Goal: Communication & Community: Ask a question

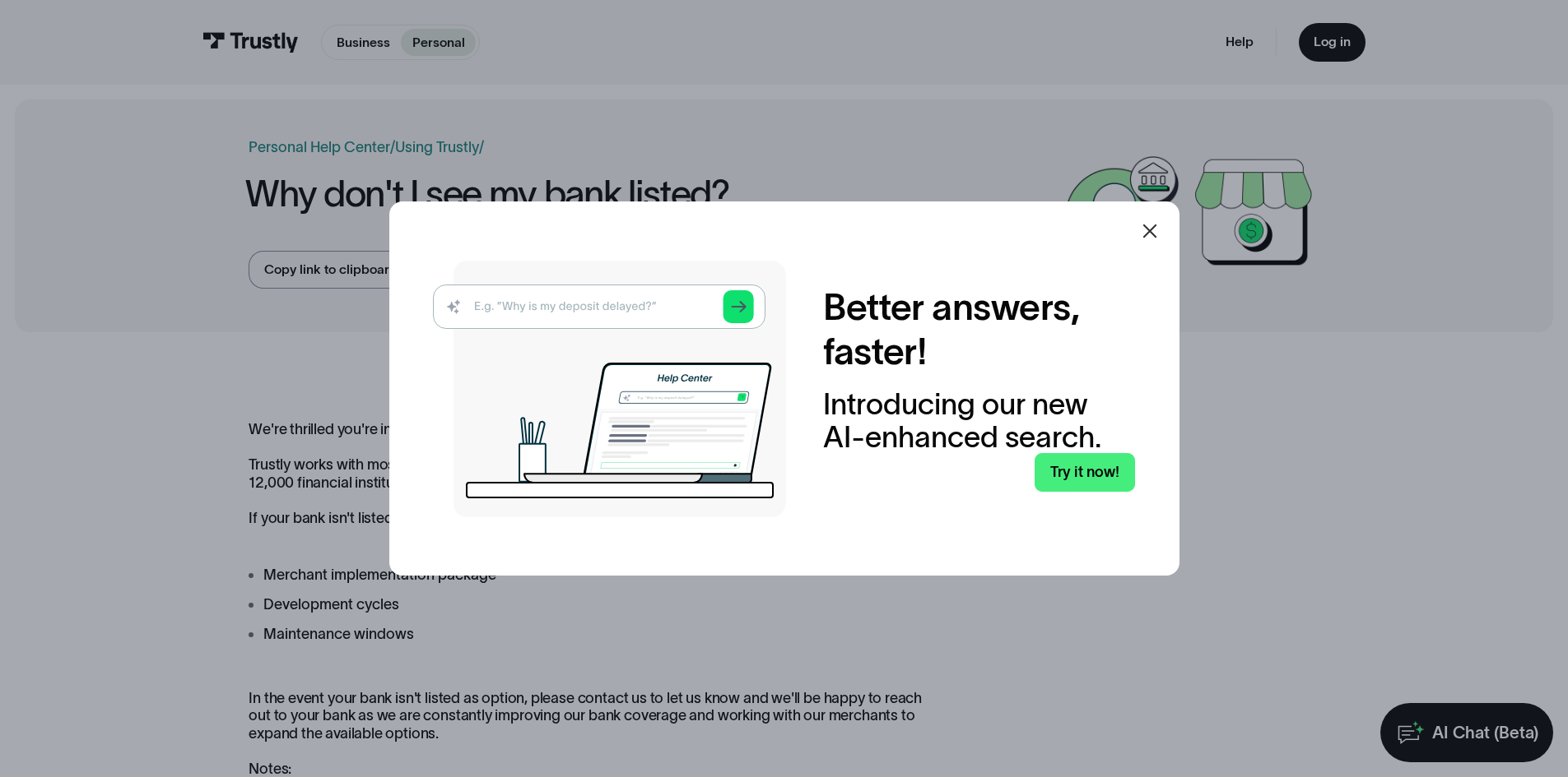
click at [1149, 234] on icon at bounding box center [1149, 231] width 20 height 20
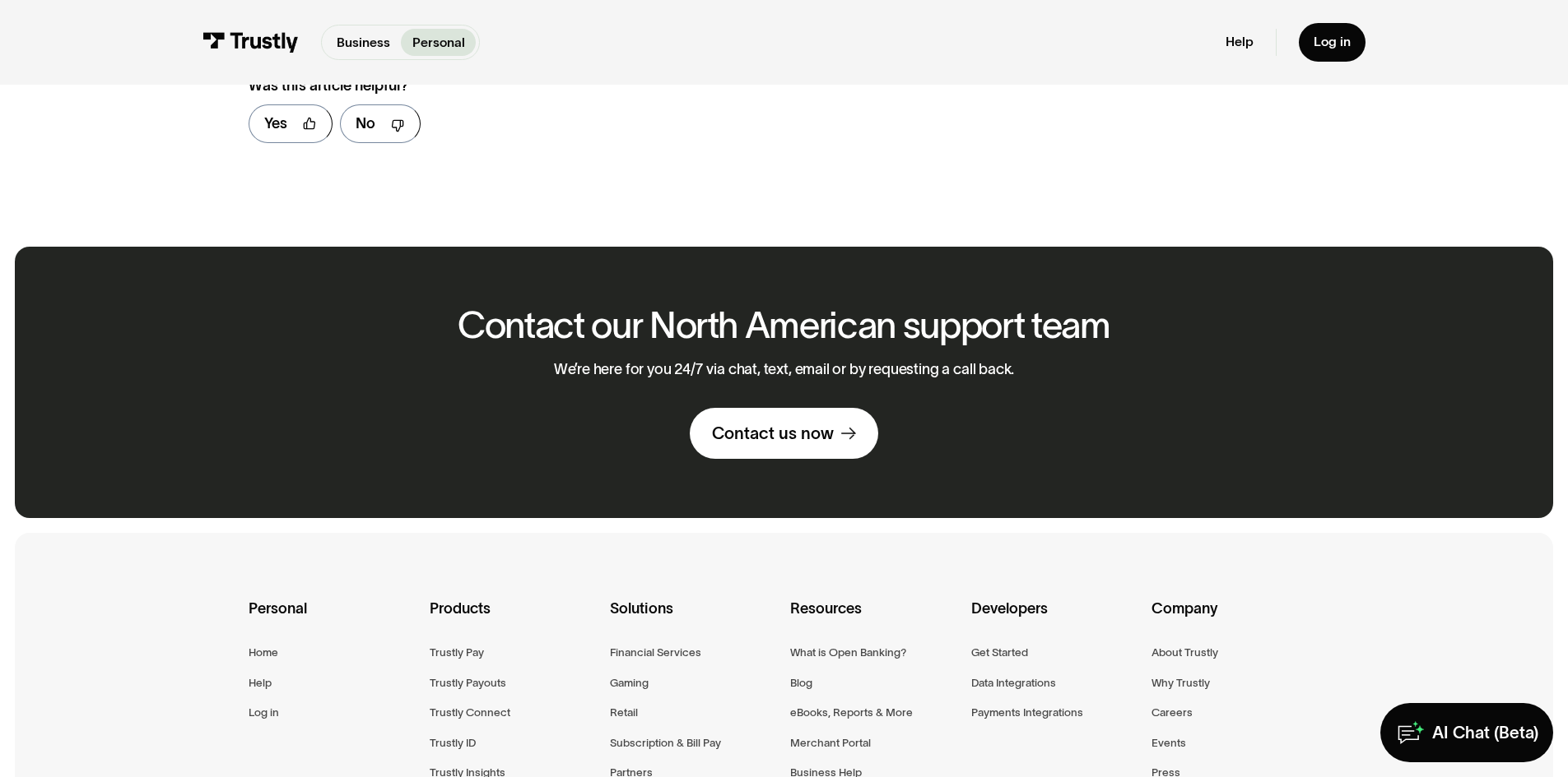
scroll to position [905, 0]
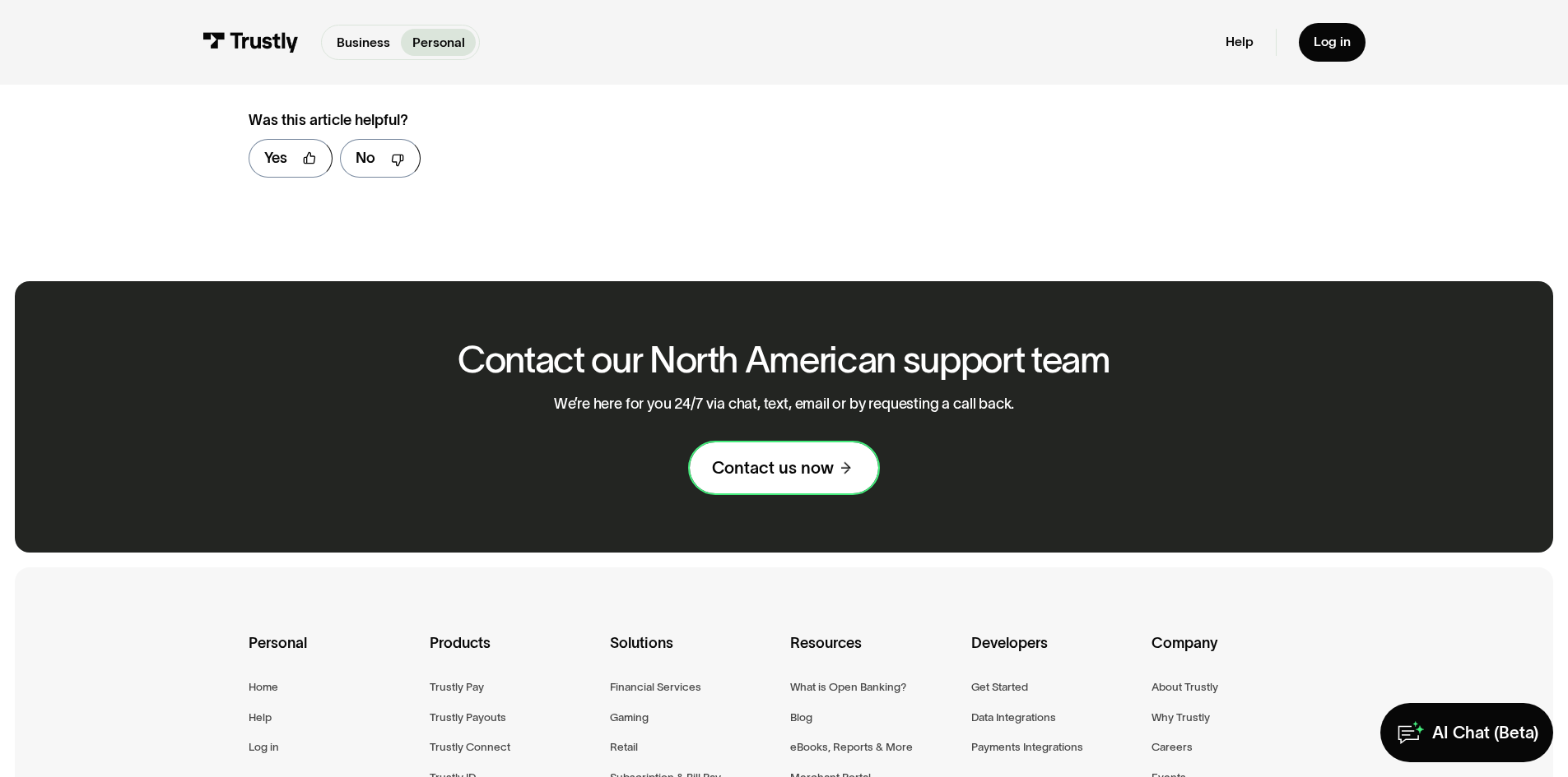
click at [796, 470] on div "Contact us now" at bounding box center [773, 468] width 121 height 21
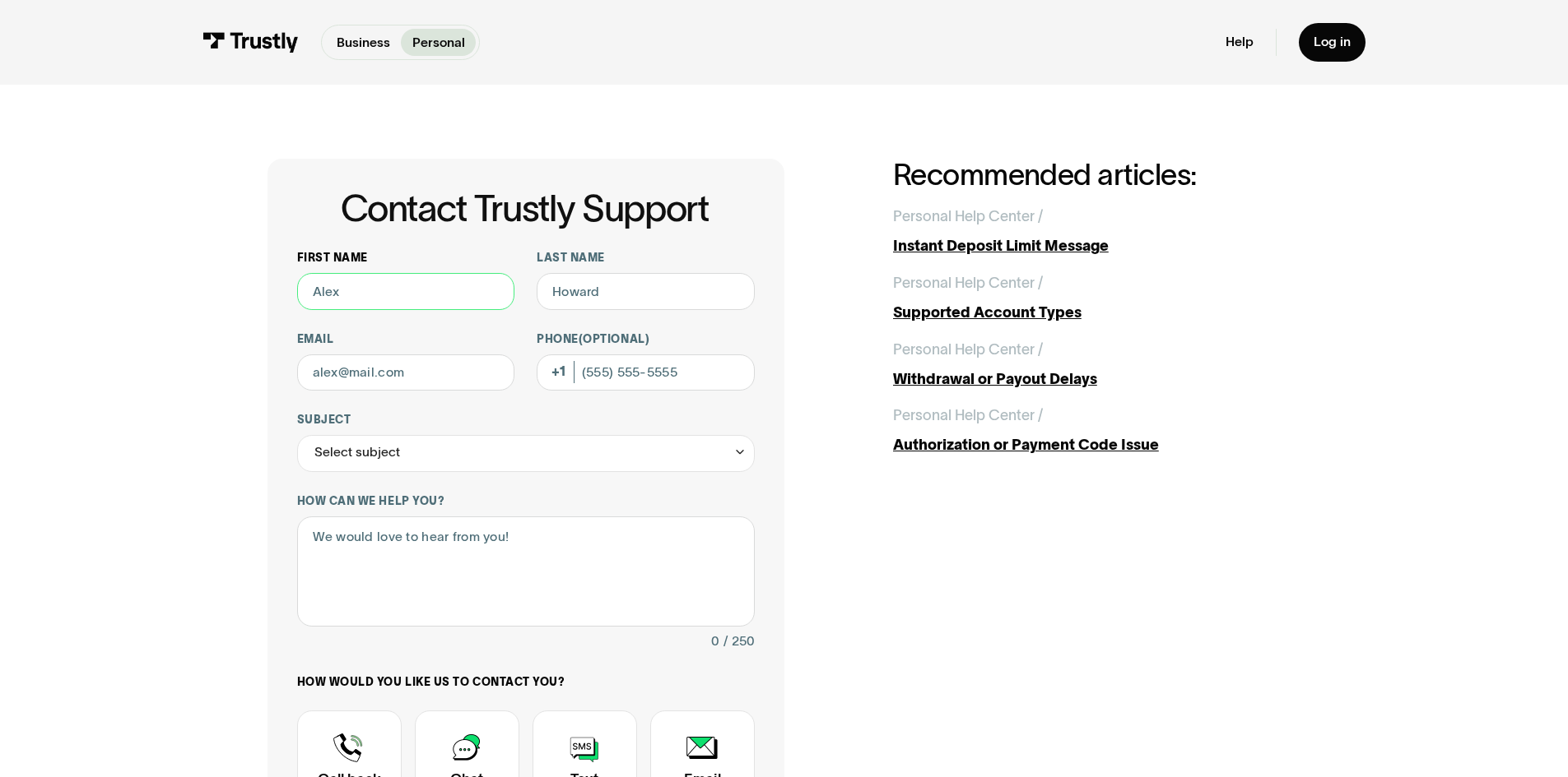
click at [419, 305] on input "First name" at bounding box center [406, 291] width 218 height 37
type input "Gianni"
type input "Mantini"
type input "08137481228"
click at [385, 373] on input "Email" at bounding box center [406, 372] width 218 height 37
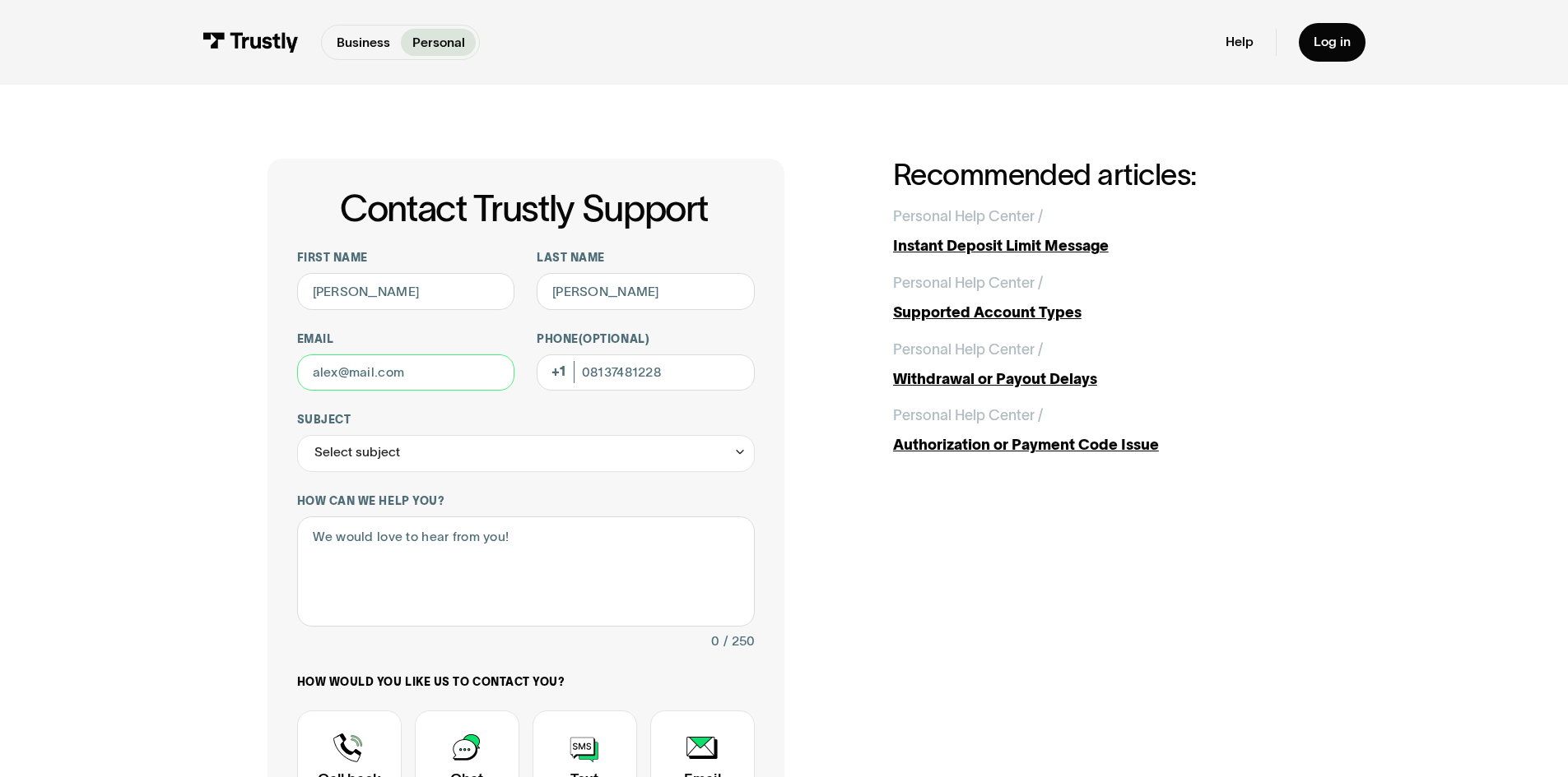
type input "notoptimal.inc@gmail.com"
click at [421, 459] on div "Select subject" at bounding box center [526, 453] width 458 height 37
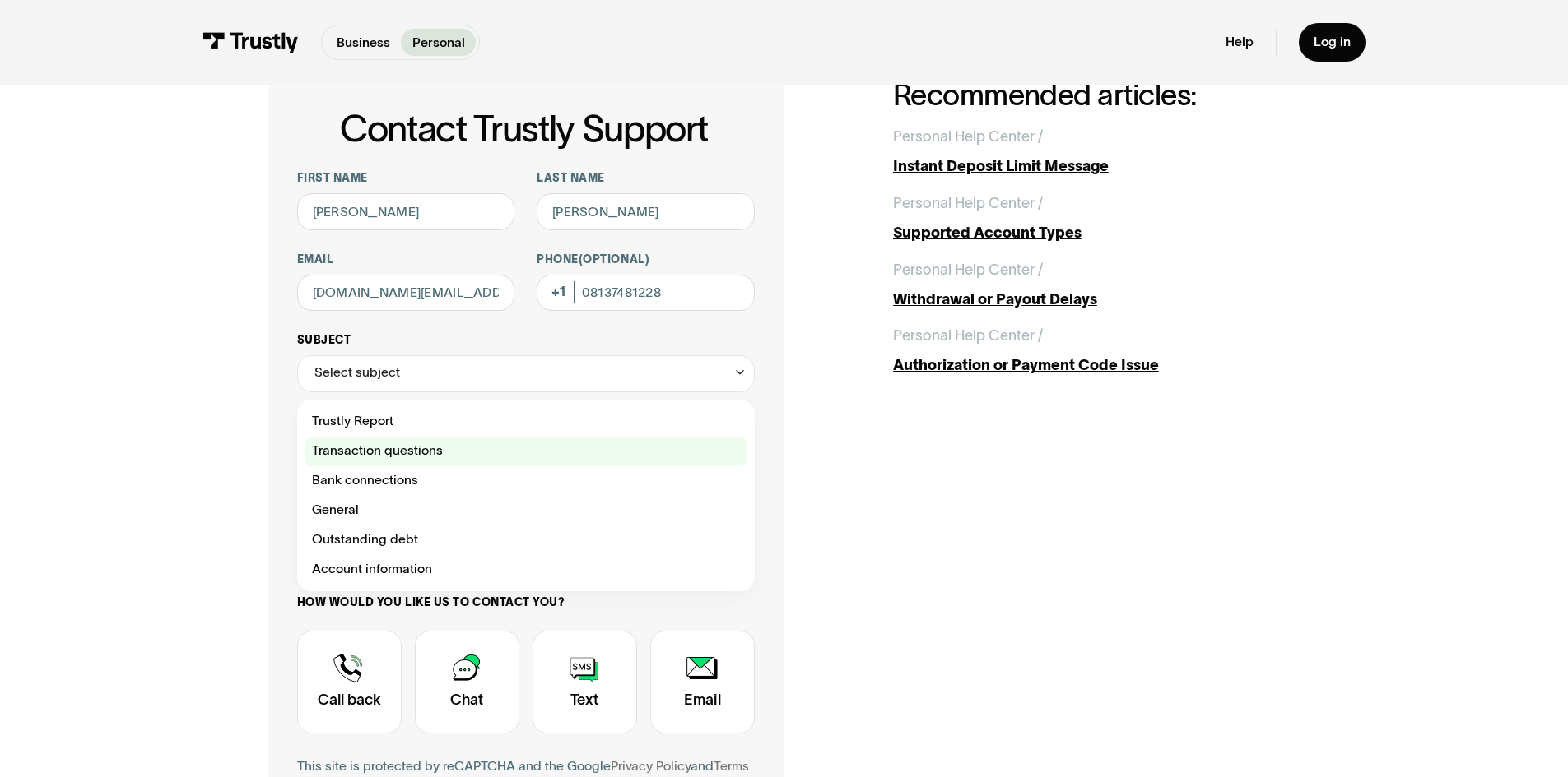
scroll to position [82, 0]
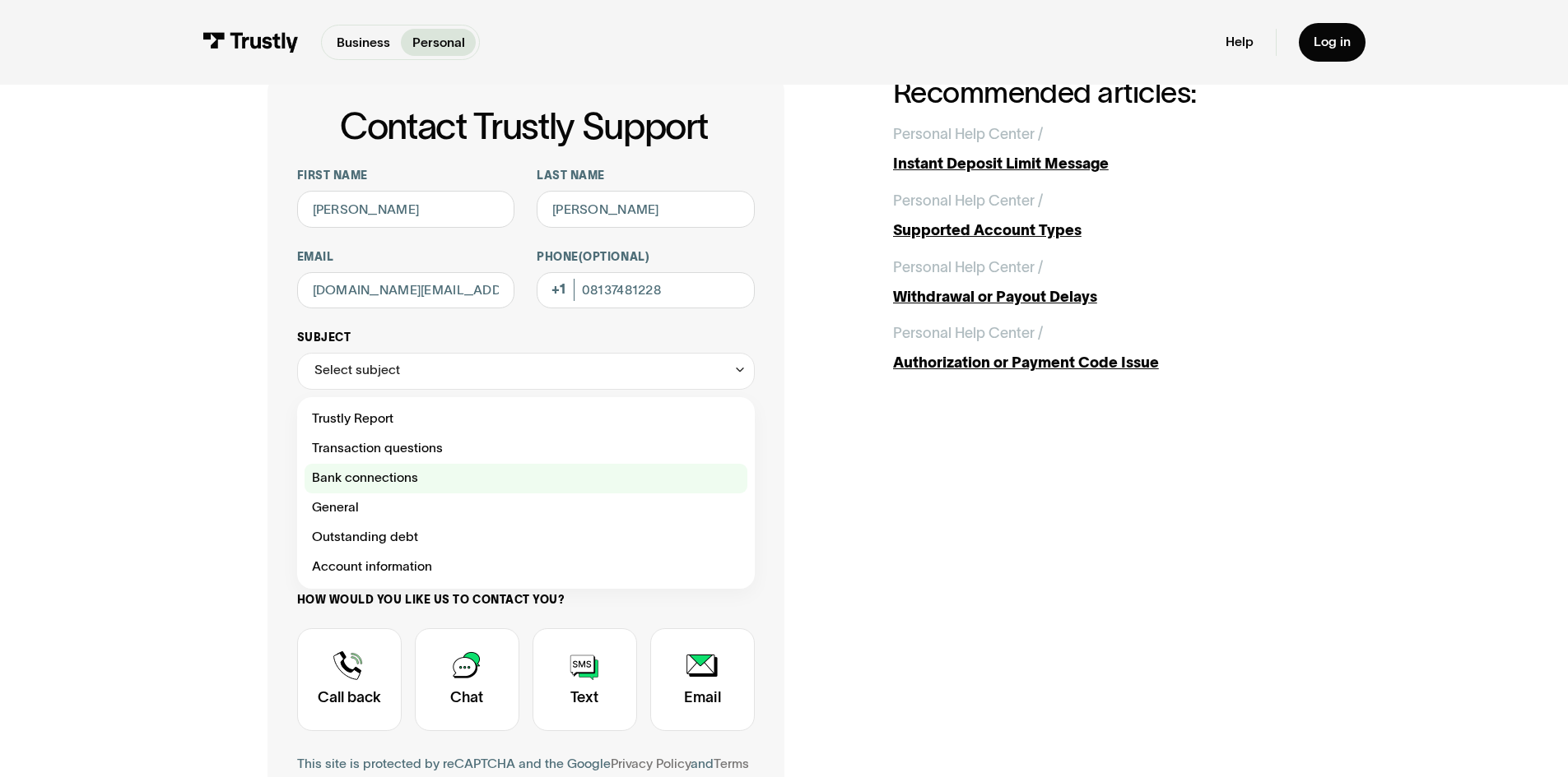
click at [452, 488] on div "Contact Trustly Support" at bounding box center [526, 478] width 443 height 29
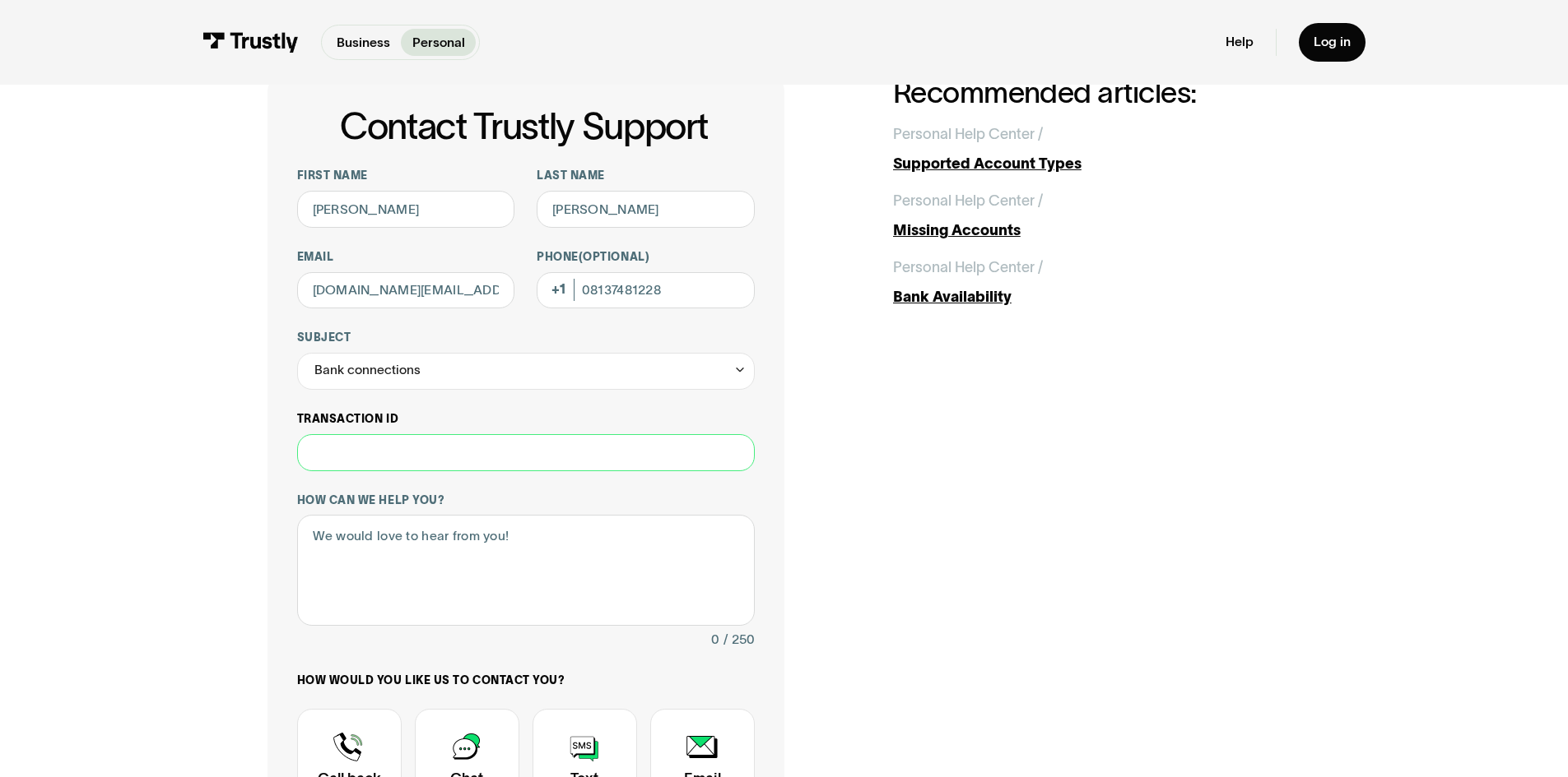
click at [436, 451] on input "Transaction ID" at bounding box center [526, 452] width 458 height 37
click at [430, 392] on div "**********" at bounding box center [526, 534] width 458 height 732
click at [427, 380] on div "Bank connections" at bounding box center [526, 371] width 458 height 37
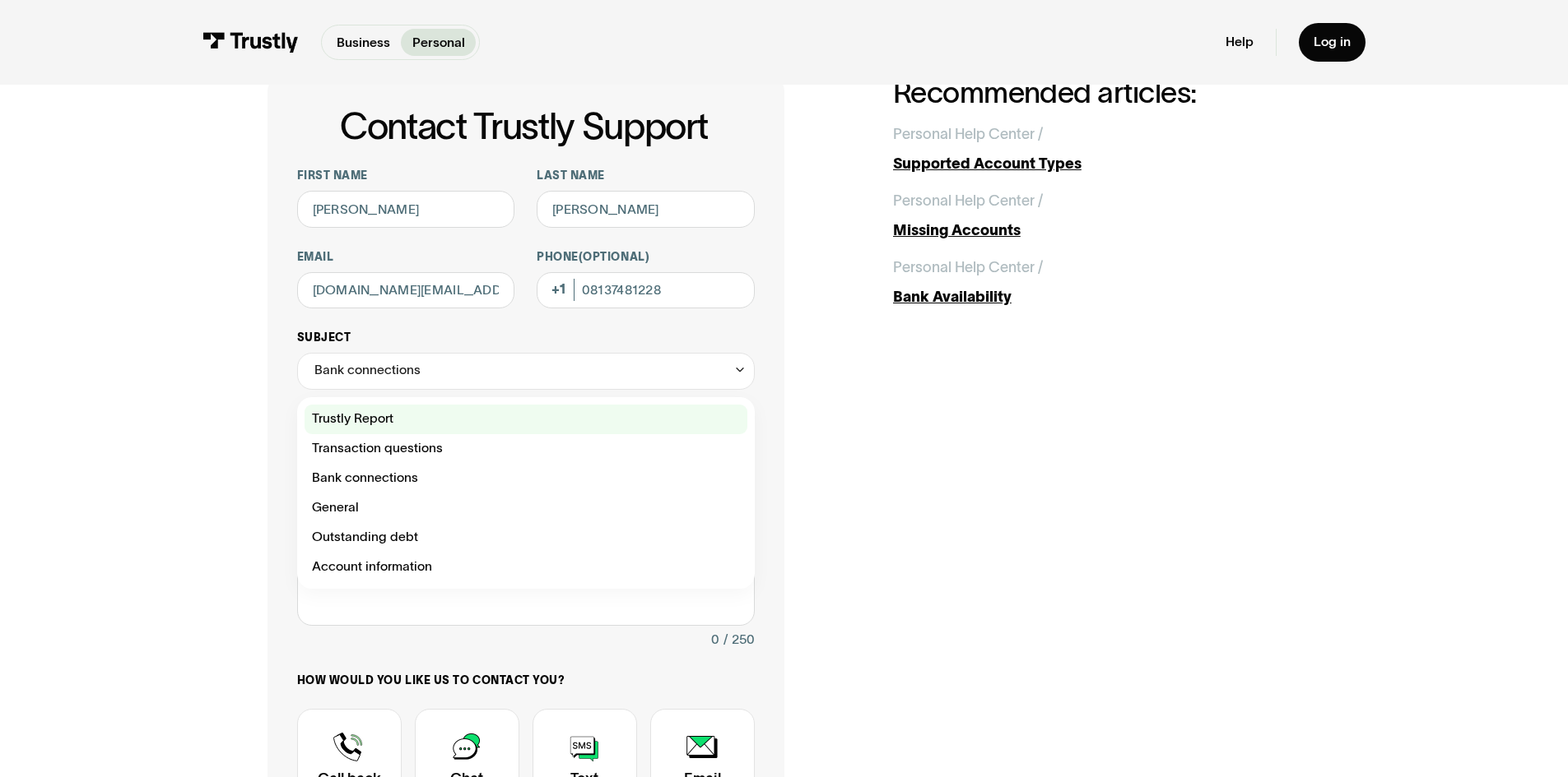
click at [405, 432] on div "Contact Trustly Support" at bounding box center [526, 419] width 443 height 29
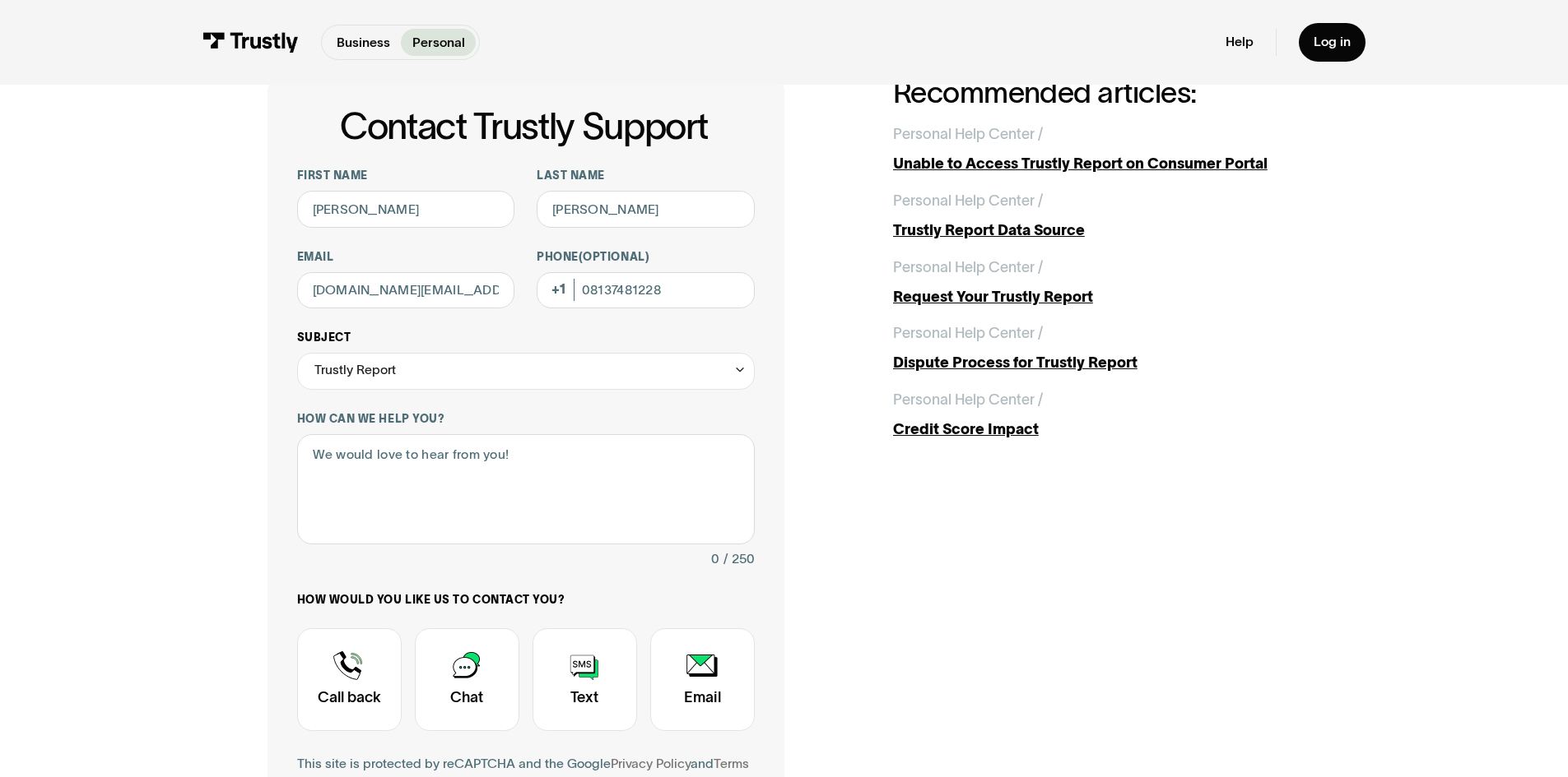
click at [410, 390] on div "Trustly Report" at bounding box center [526, 371] width 458 height 37
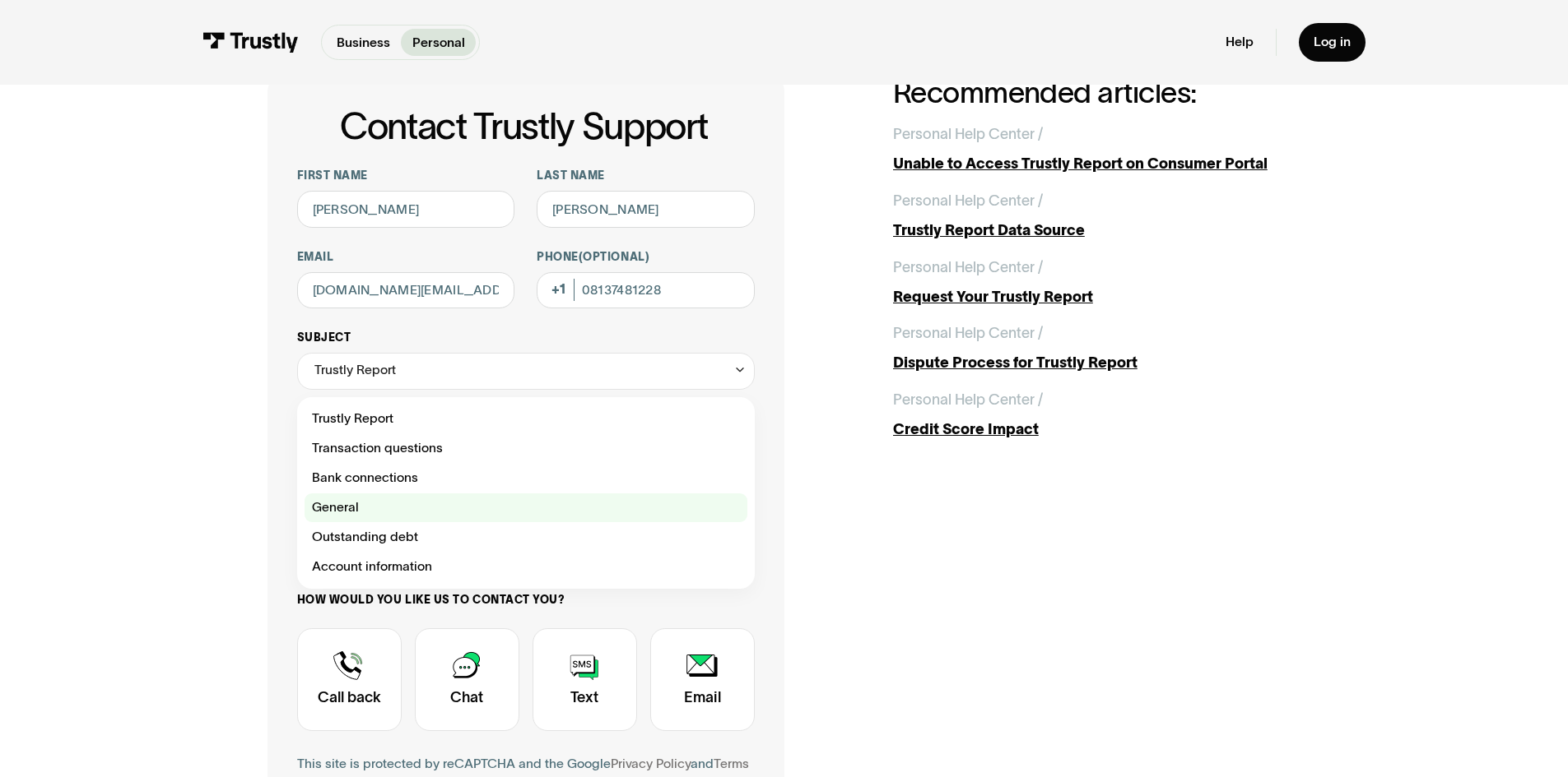
click at [418, 506] on div "Contact Trustly Support" at bounding box center [526, 508] width 443 height 29
type input "*******"
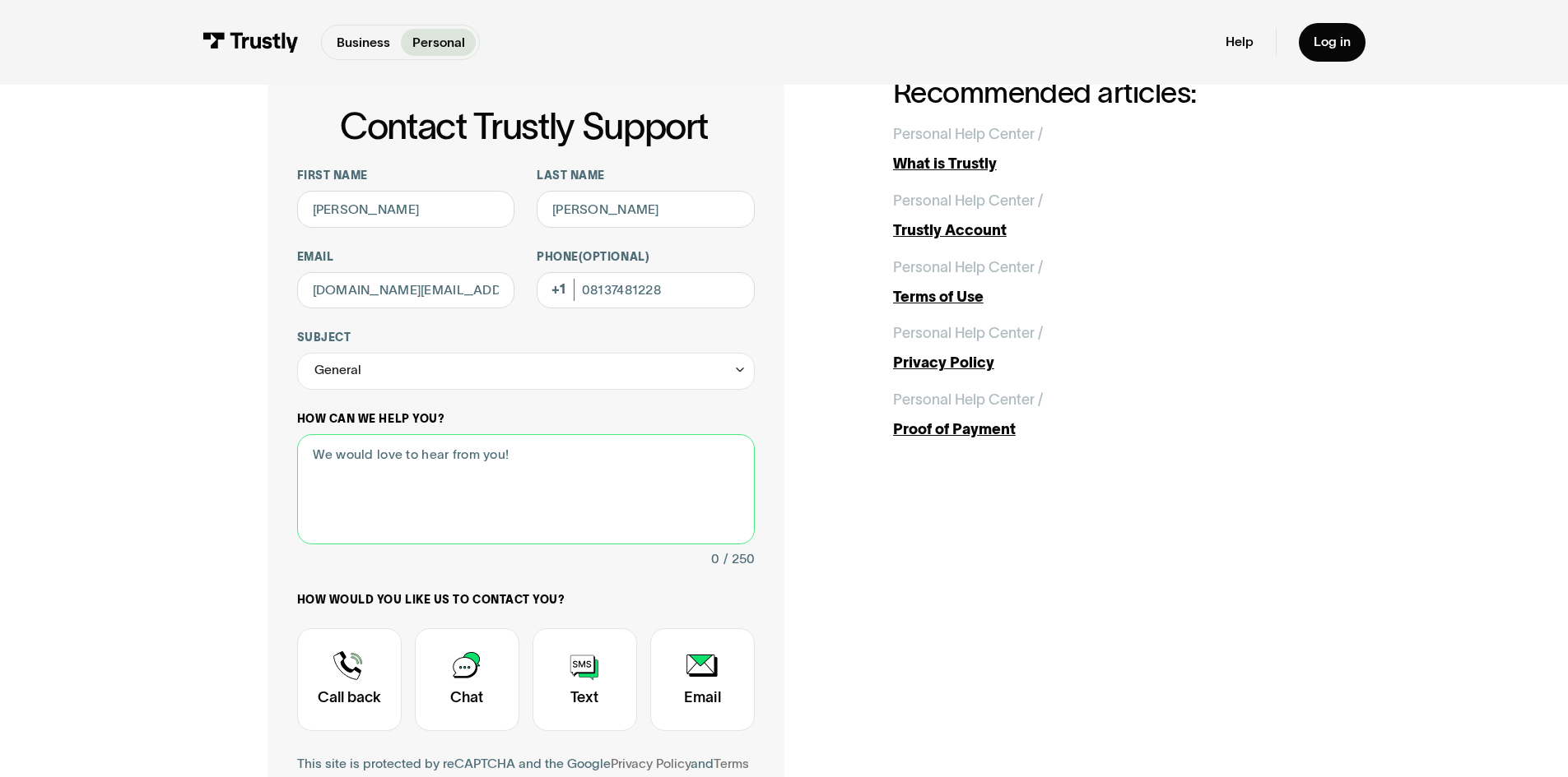
click at [436, 479] on textarea "How can we help you?" at bounding box center [526, 490] width 458 height 111
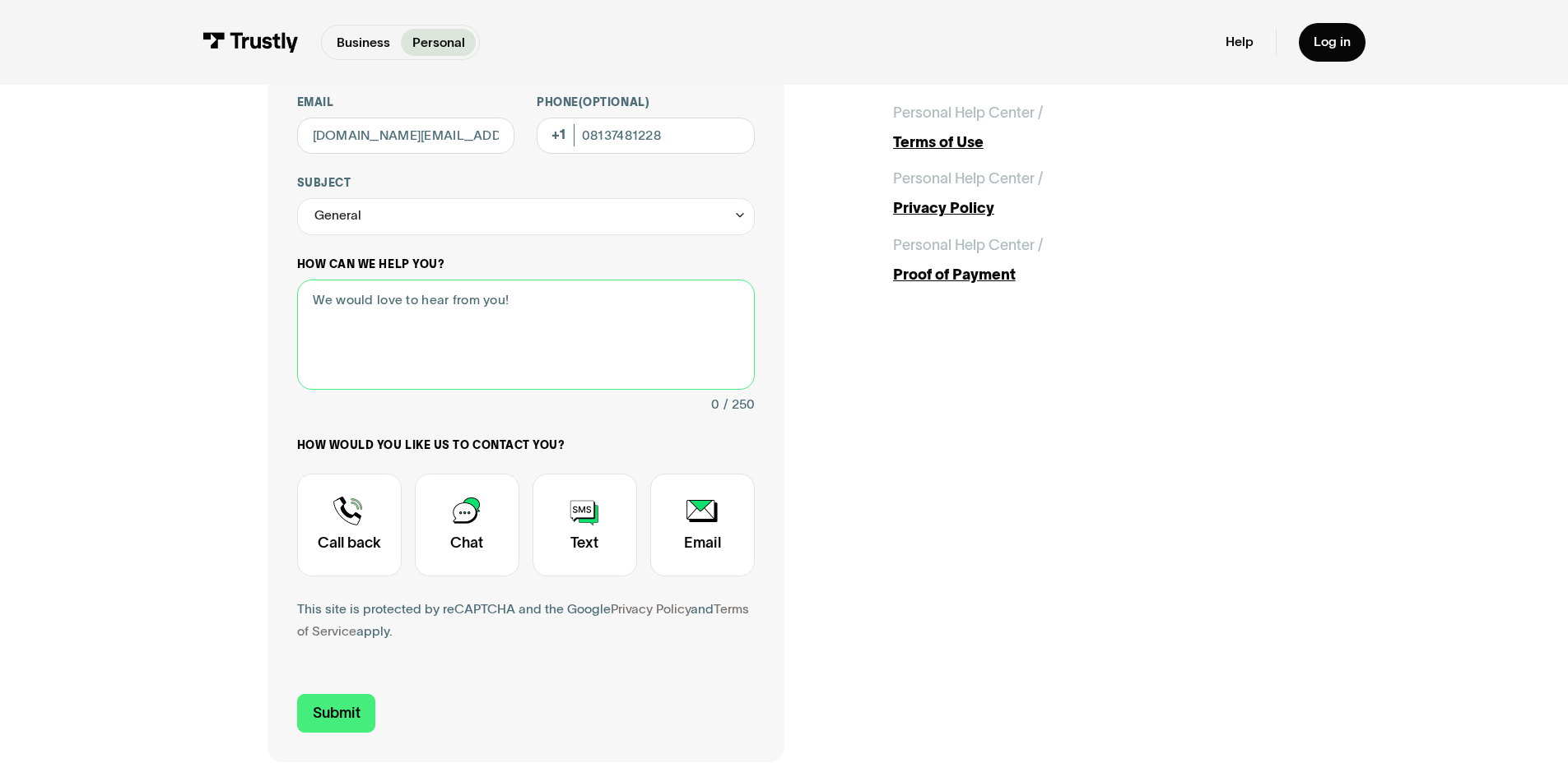
scroll to position [247, 0]
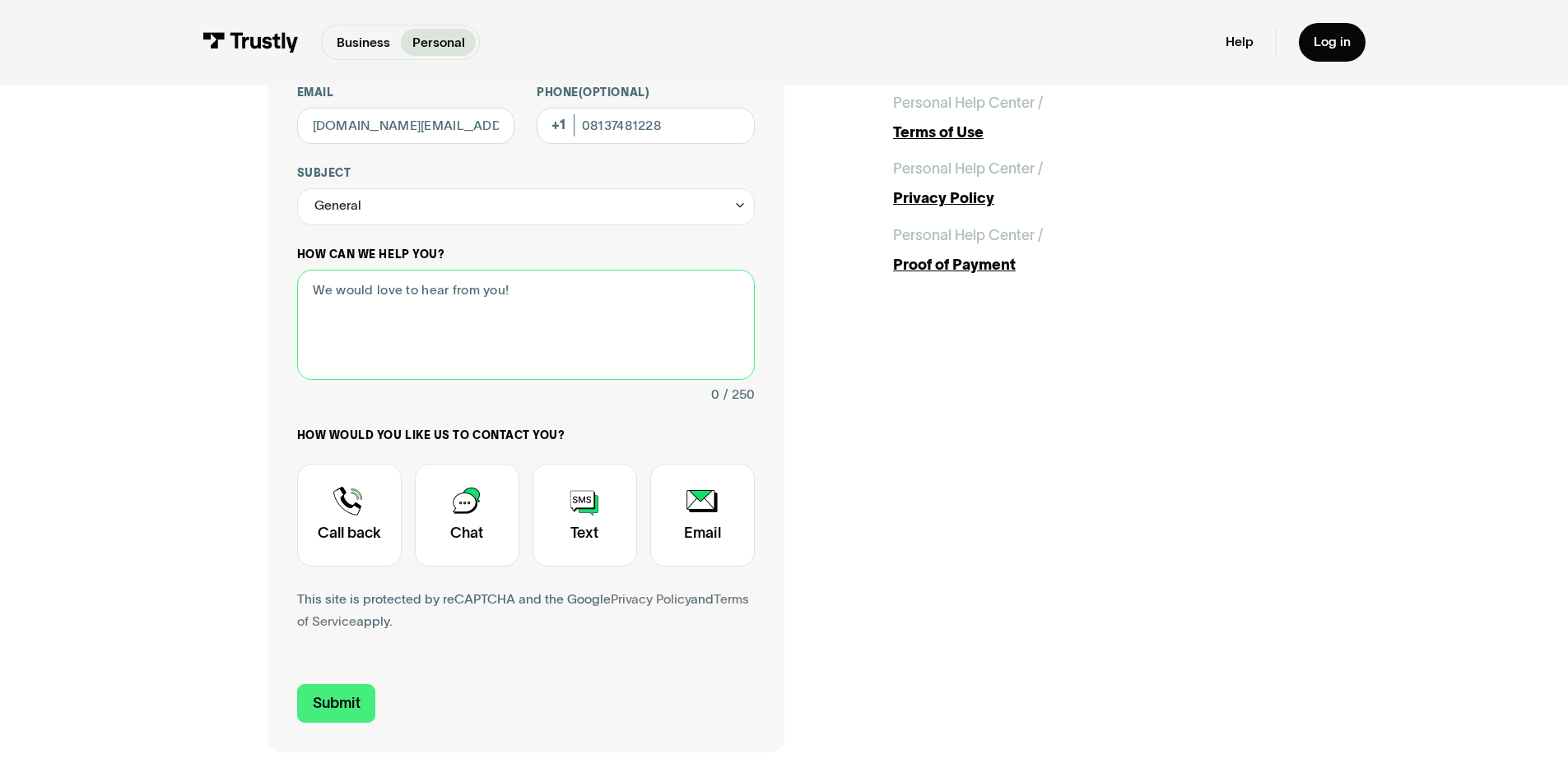
click at [560, 318] on textarea "How can we help you?" at bounding box center [526, 325] width 458 height 111
paste textarea "https://zynlobank.com/"
click at [492, 365] on textarea "Hey, the bank I use is called "Zynlo" and I would love if it could be connected…" at bounding box center [526, 325] width 458 height 111
type textarea "Hey, the bank I use is called "Zynlo" and I would love if it could be connected…"
click at [648, 393] on div "114 / 250" at bounding box center [526, 395] width 458 height 22
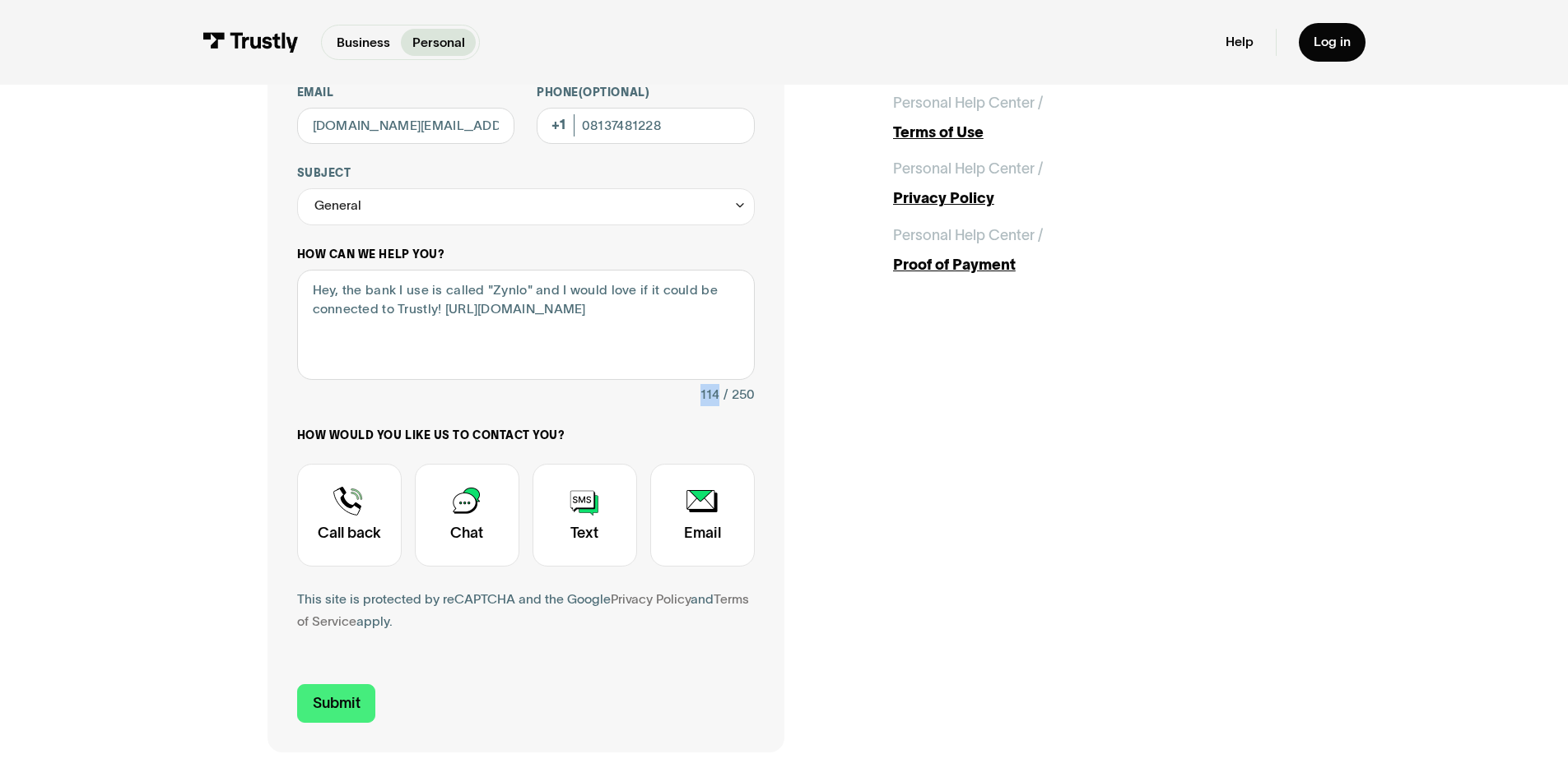
click at [648, 393] on div "114 / 250" at bounding box center [526, 395] width 458 height 22
click at [527, 632] on div "This site is protected by reCAPTCHA and the Google Privacy Policy and Terms of …" at bounding box center [526, 611] width 458 height 45
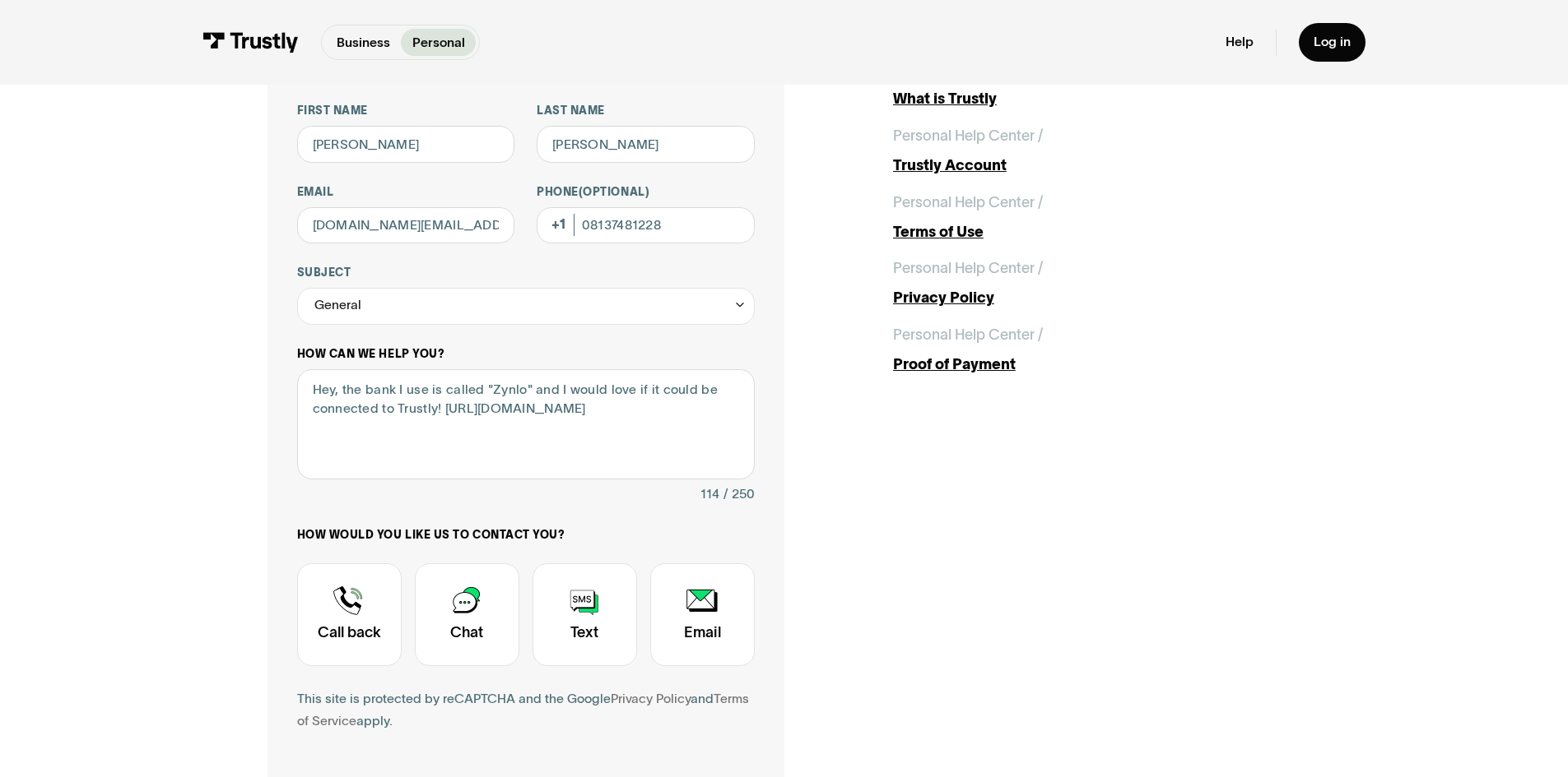
scroll to position [0, 0]
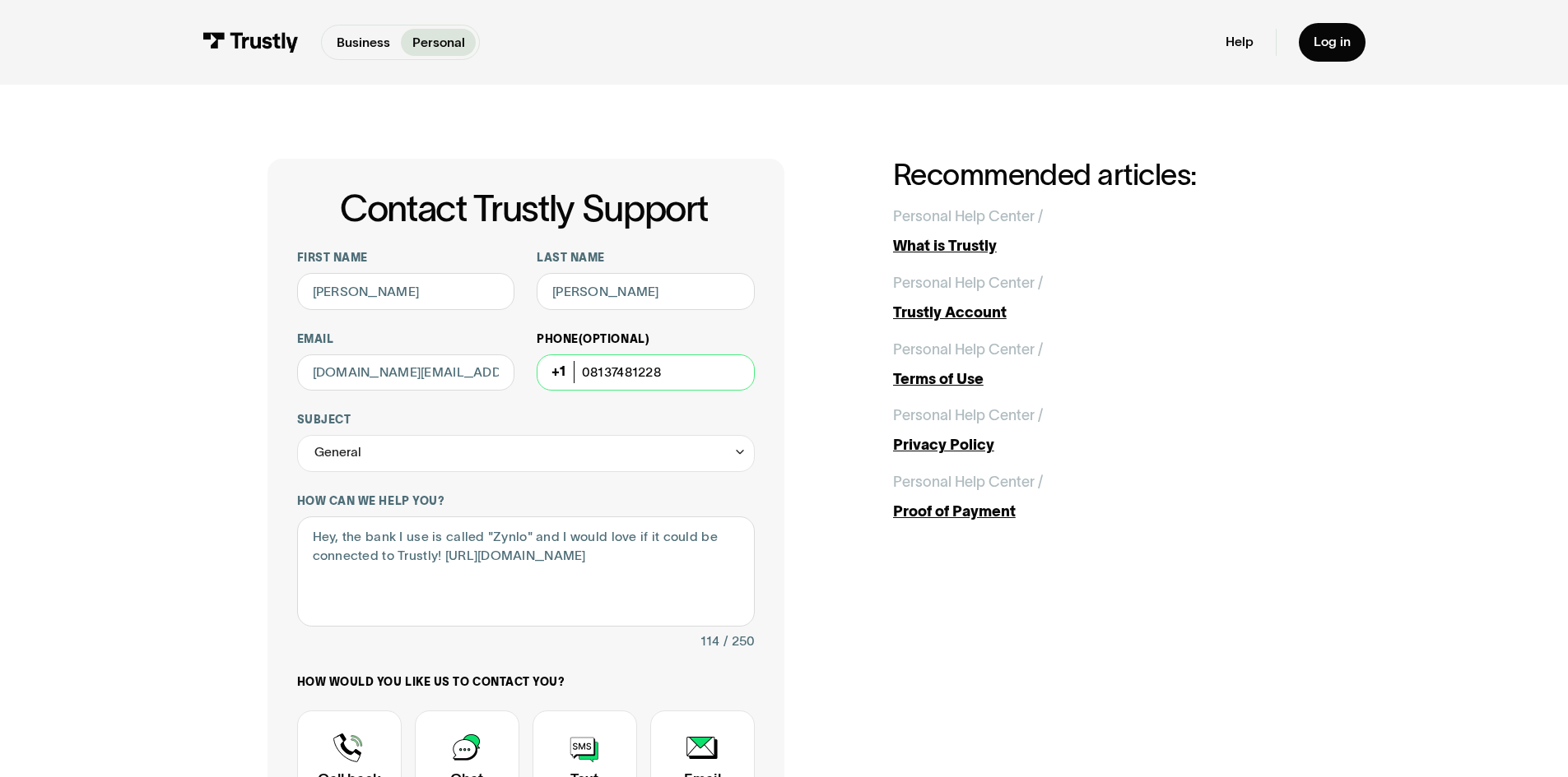
click at [596, 377] on input "08137481228" at bounding box center [645, 372] width 218 height 37
click at [586, 378] on input "08137481228" at bounding box center [645, 372] width 218 height 37
click at [549, 425] on label "Subject" at bounding box center [526, 420] width 458 height 15
click at [549, 435] on input "*******" at bounding box center [526, 453] width 458 height 37
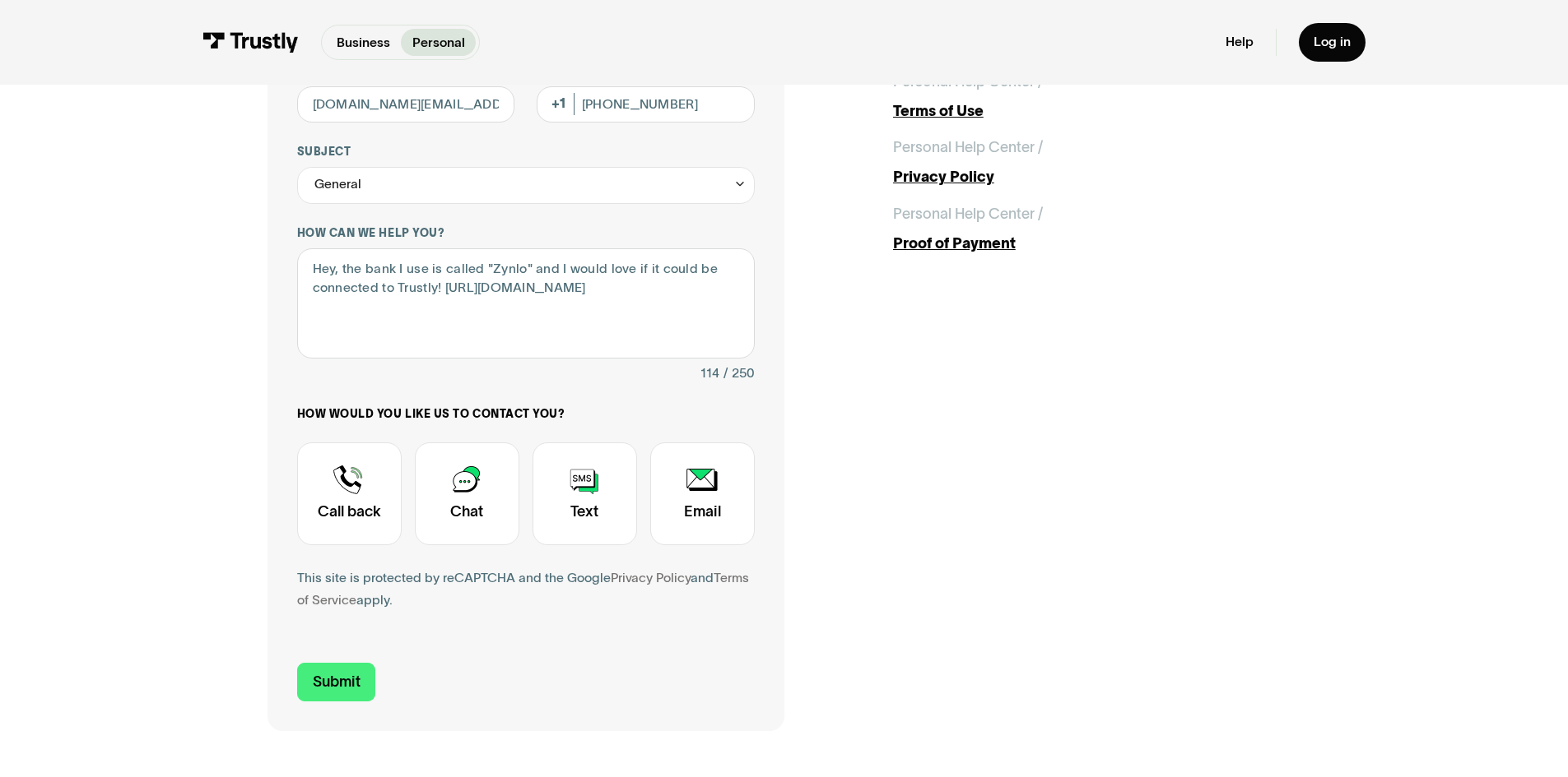
scroll to position [247, 0]
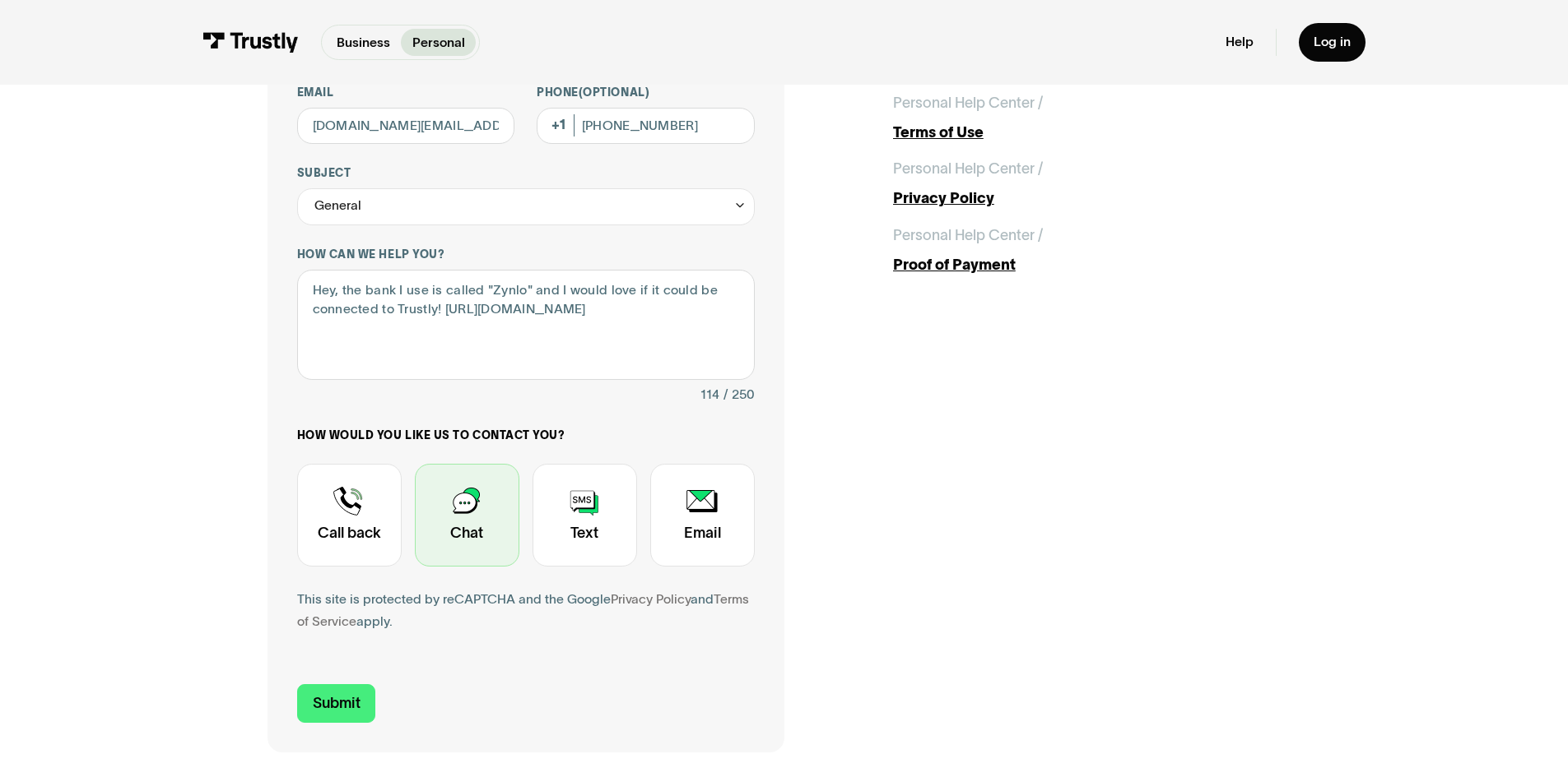
click at [446, 513] on div "Contact Trustly Support" at bounding box center [467, 515] width 104 height 103
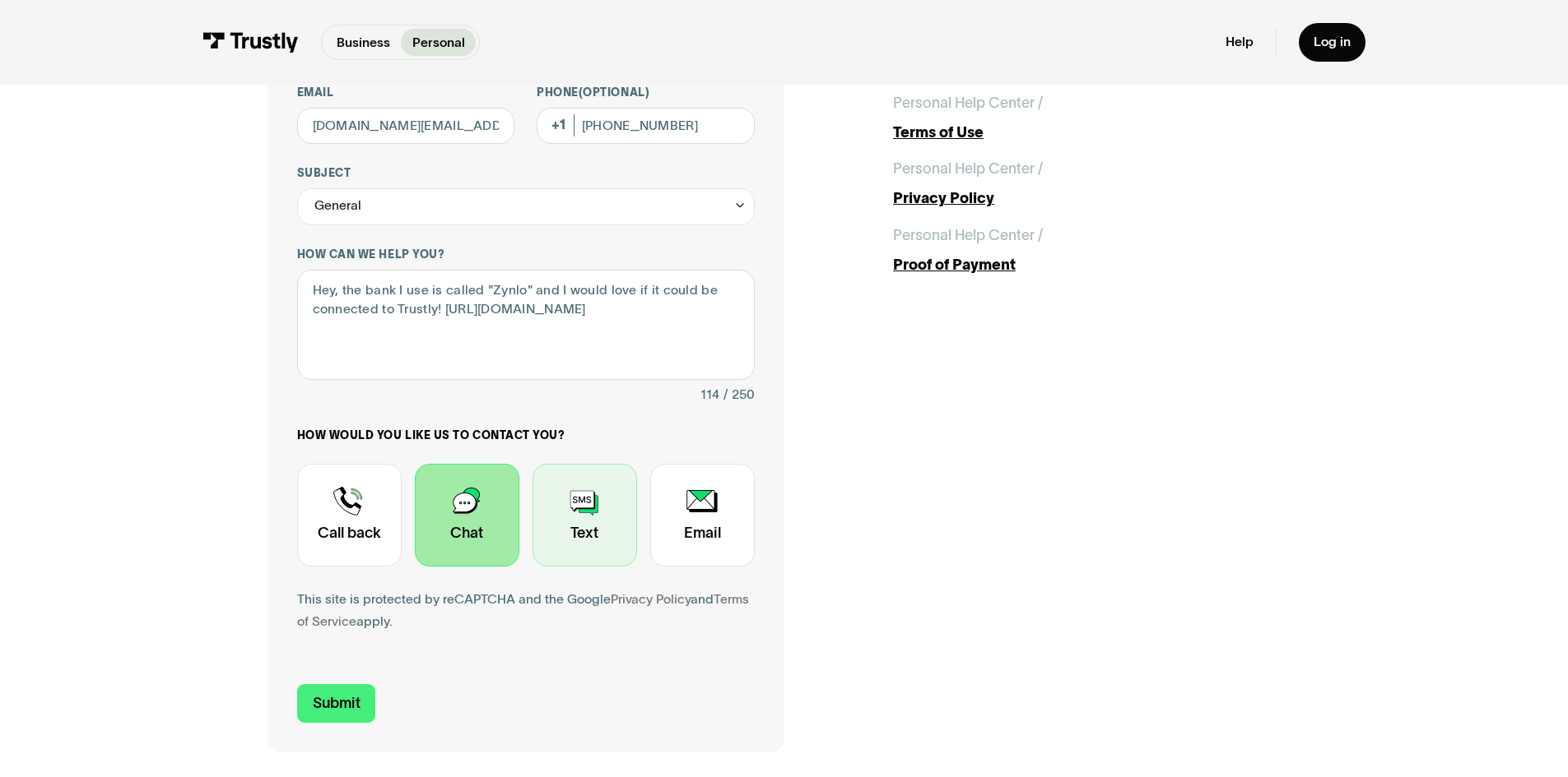
click at [576, 522] on div "Contact Trustly Support" at bounding box center [585, 515] width 104 height 103
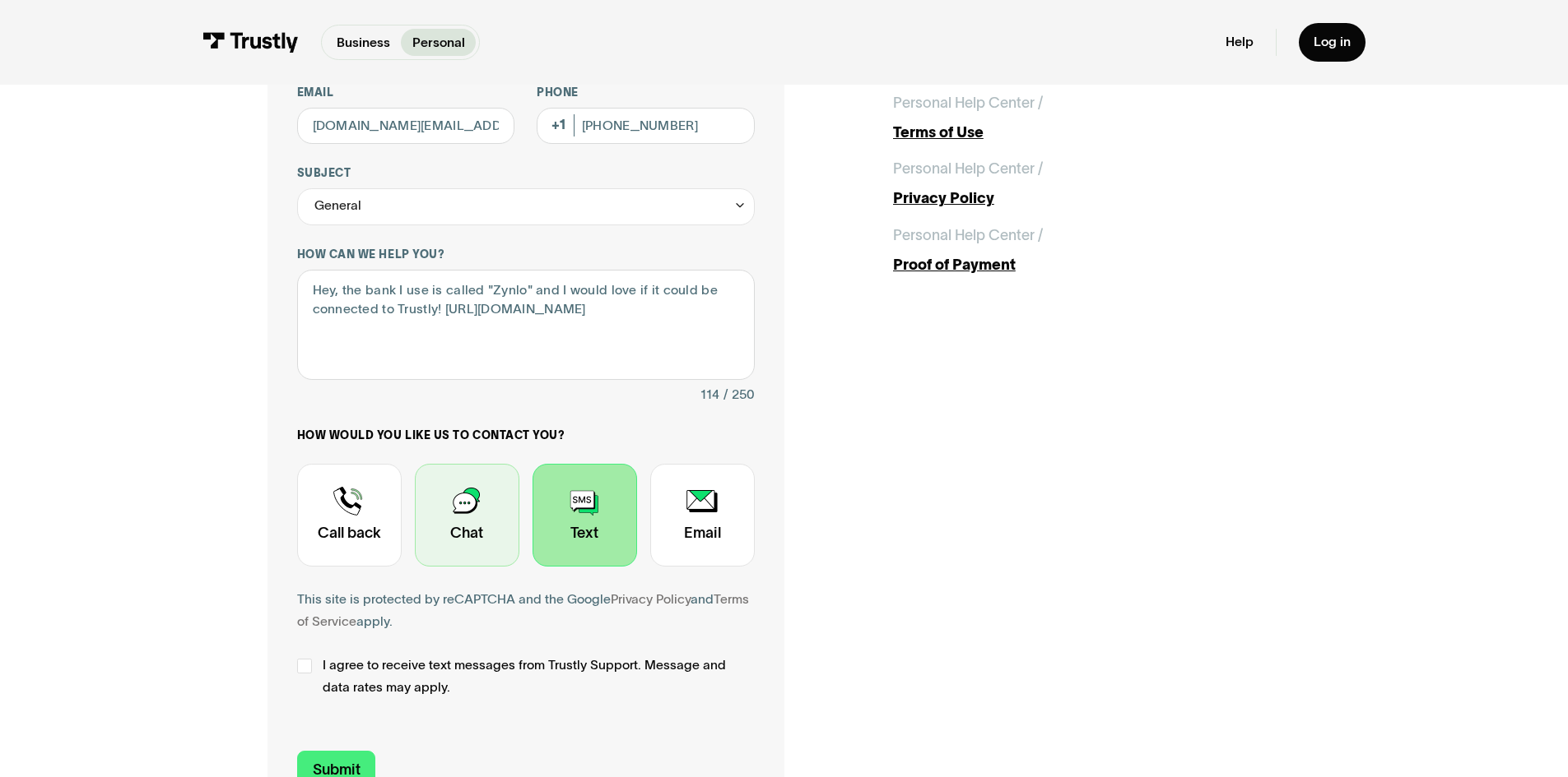
click at [492, 529] on div "Contact Trustly Support" at bounding box center [467, 515] width 104 height 103
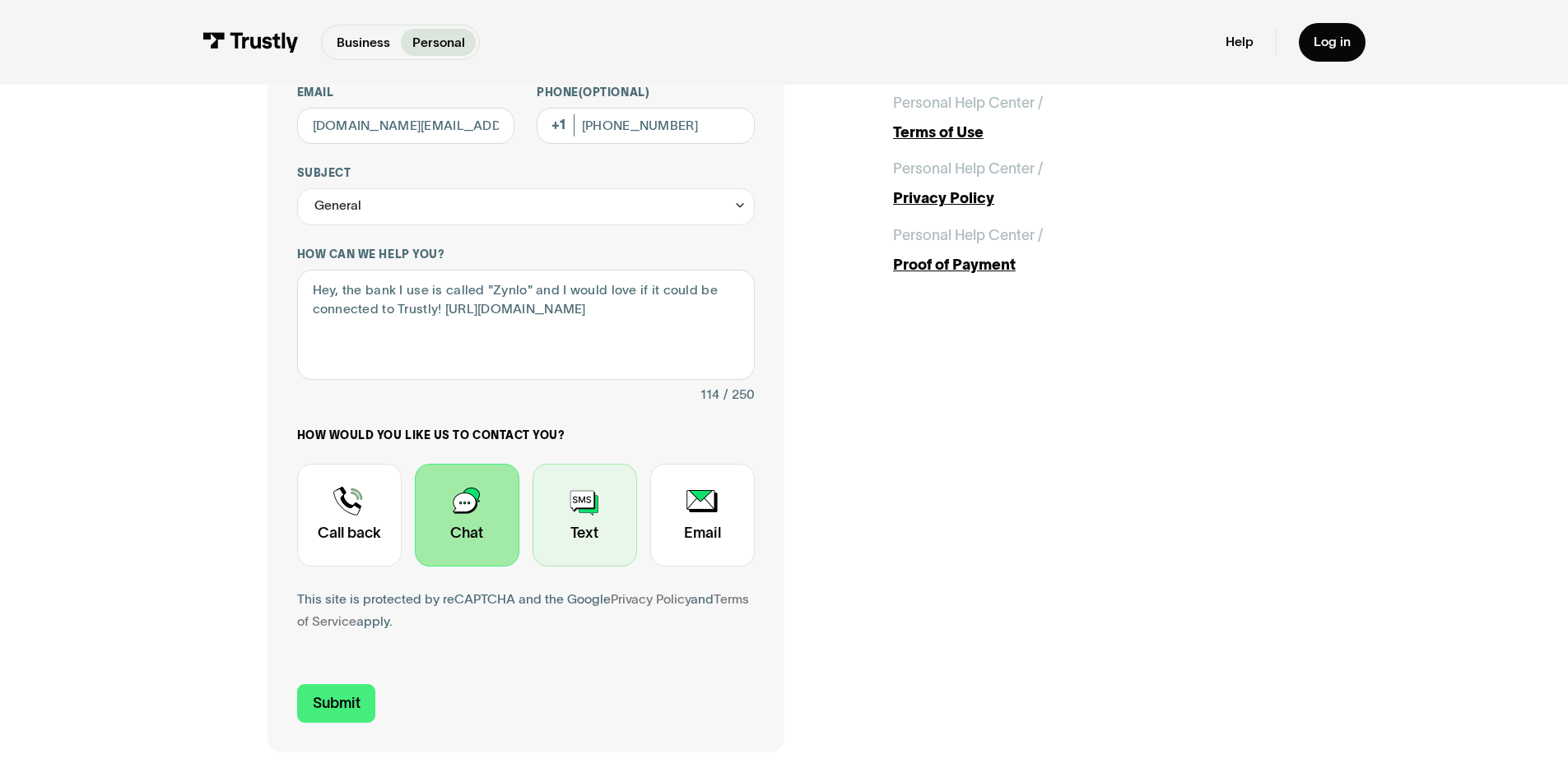
click at [542, 529] on div "Contact Trustly Support" at bounding box center [585, 515] width 104 height 103
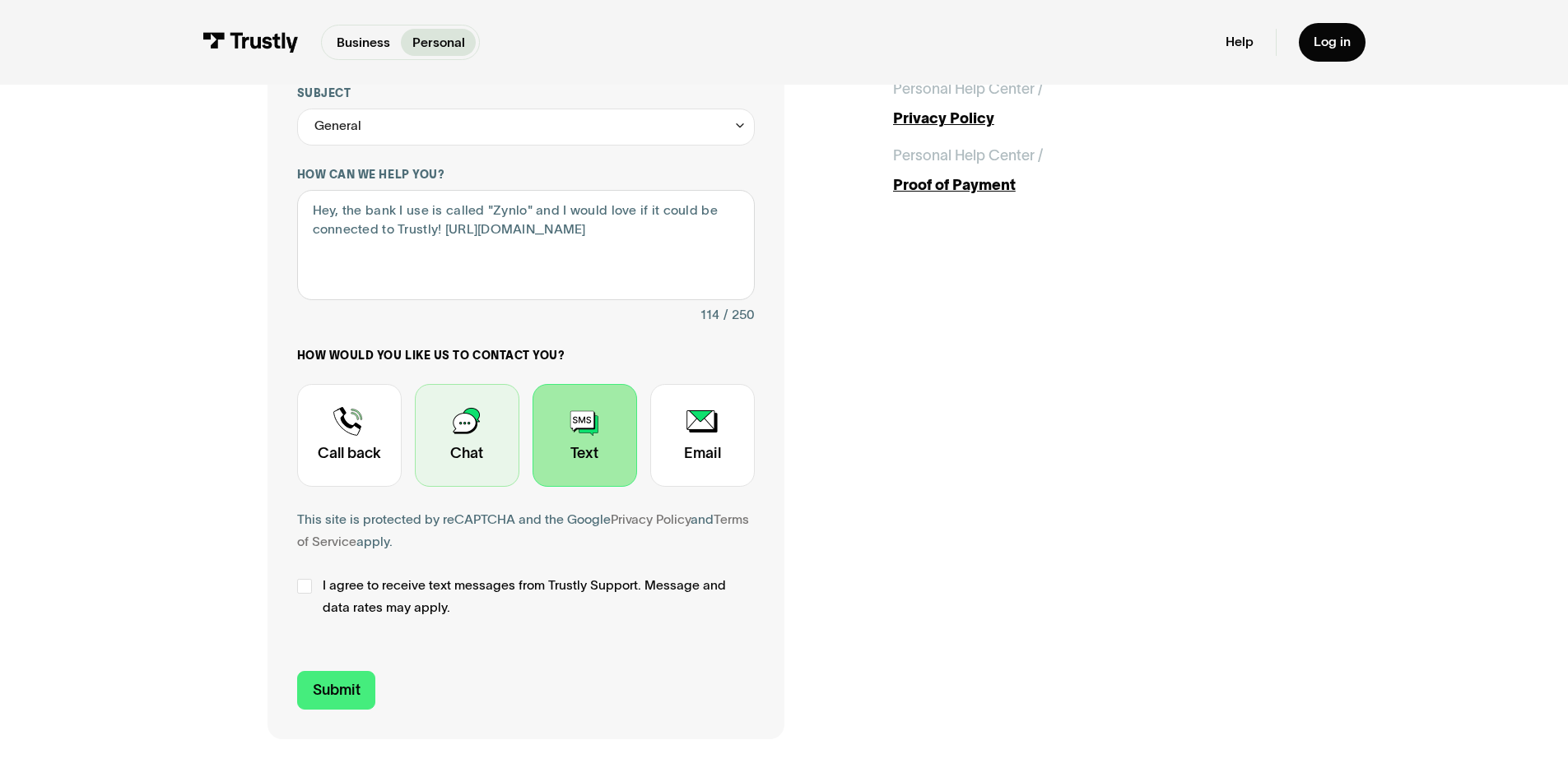
scroll to position [329, 0]
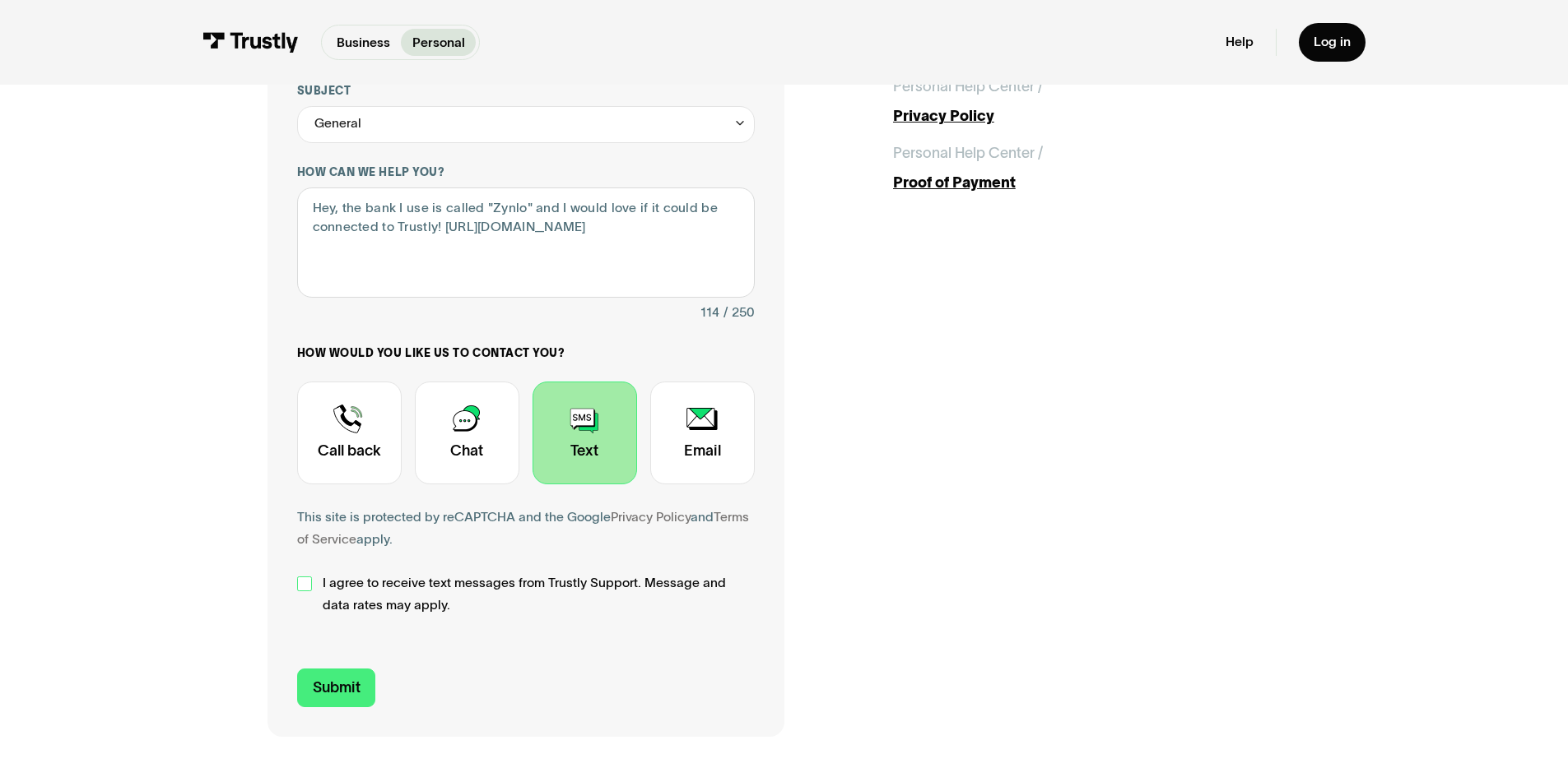
click at [305, 591] on div "Contact Trustly Support" at bounding box center [304, 583] width 15 height 15
click at [340, 690] on input "Submit" at bounding box center [336, 688] width 79 height 38
type input "+18137481228"
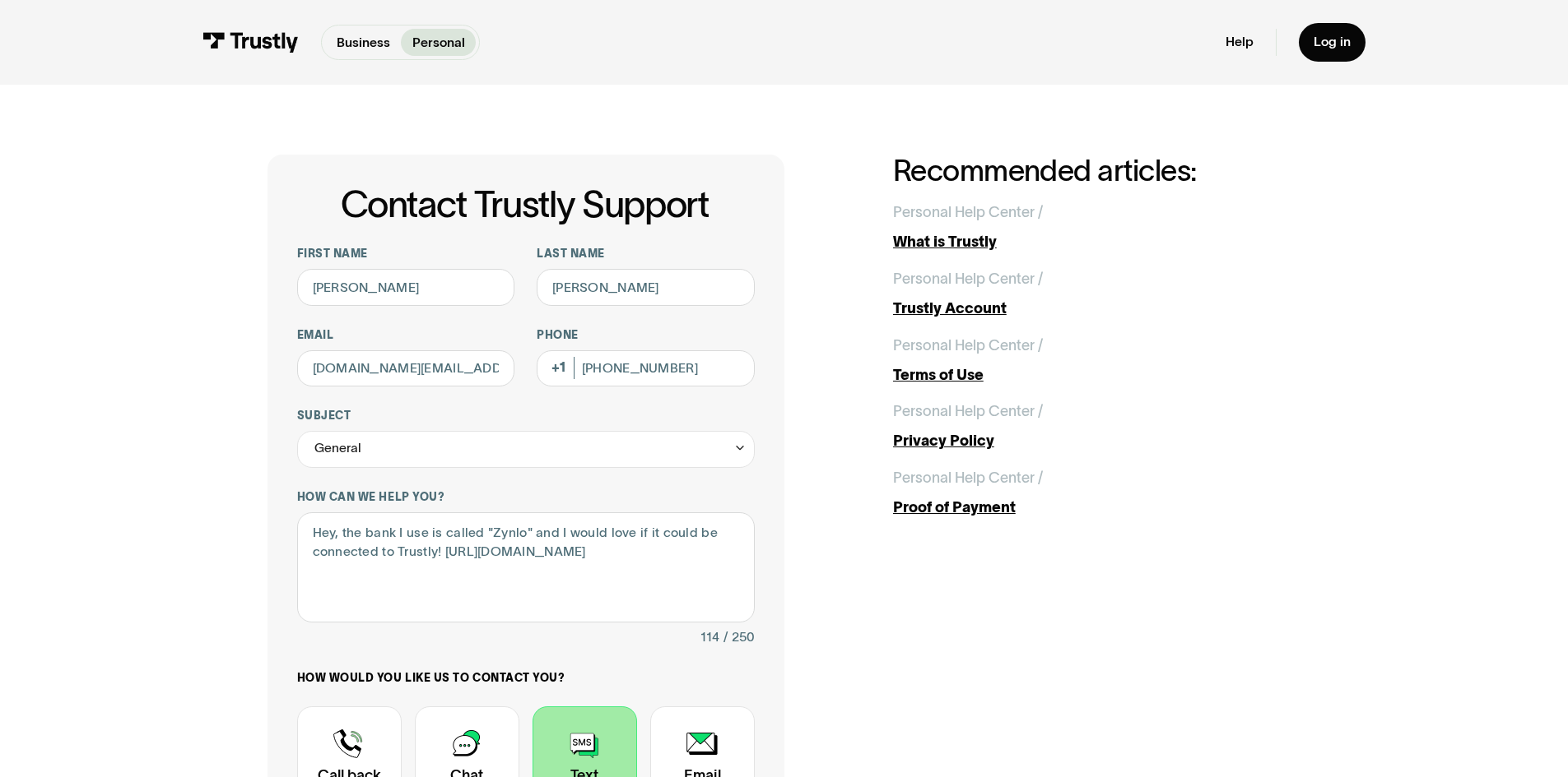
scroll to position [0, 0]
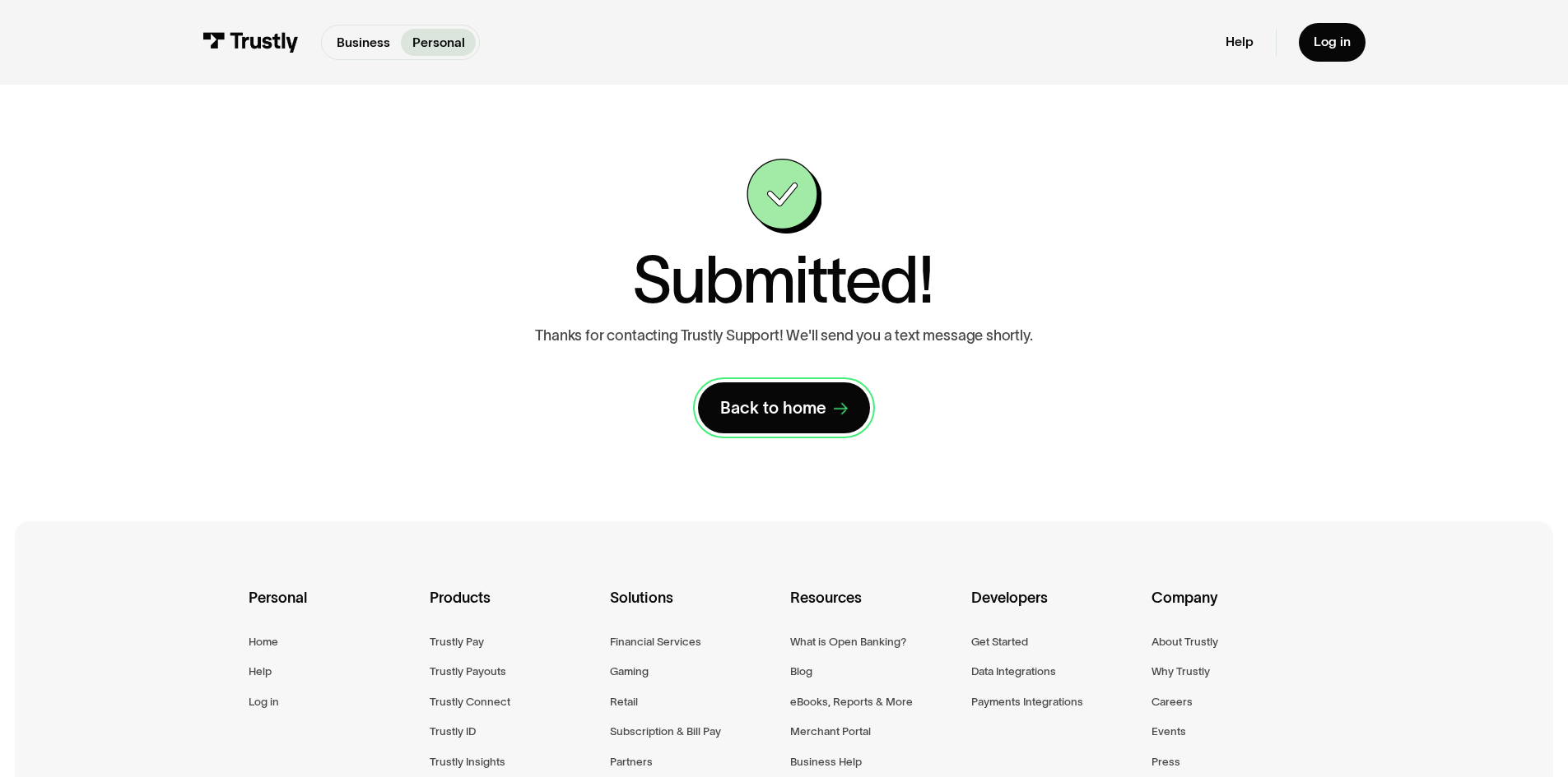
click at [737, 401] on div "Back to home" at bounding box center [773, 408] width 106 height 21
